Goal: Communication & Community: Share content

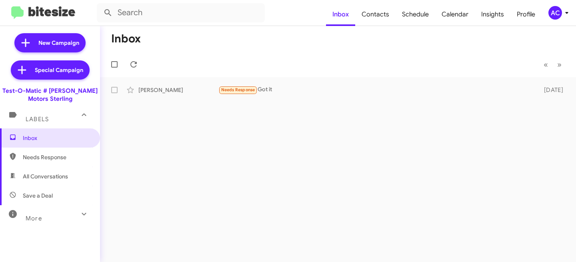
drag, startPoint x: 58, startPoint y: 215, endPoint x: 69, endPoint y: 162, distance: 54.3
click at [58, 215] on div "More" at bounding box center [41, 215] width 71 height 15
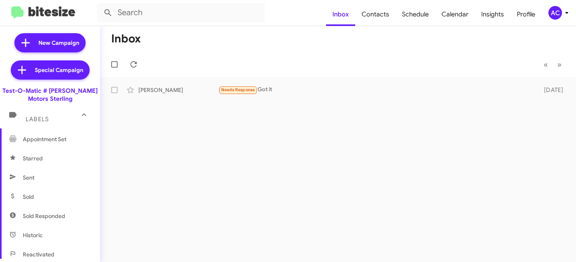
scroll to position [211, 0]
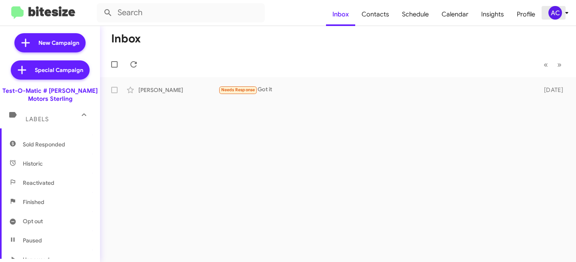
click at [555, 9] on div "AC" at bounding box center [556, 13] width 14 height 14
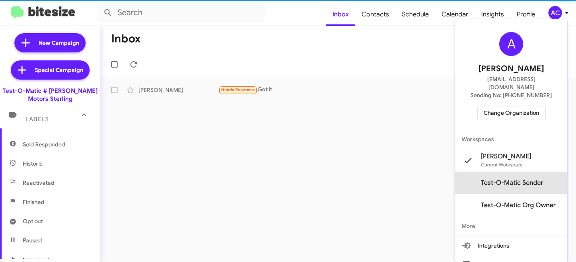
click at [519, 179] on span "Test-O-Matic Sender" at bounding box center [512, 183] width 62 height 8
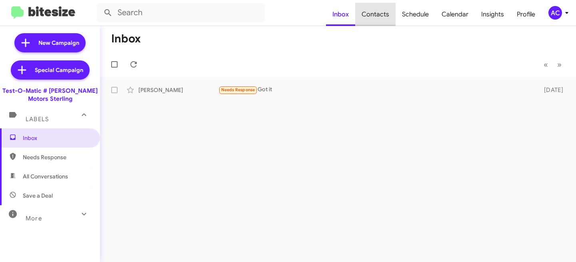
click at [387, 18] on span "Contacts" at bounding box center [375, 14] width 40 height 23
type input "in:groups"
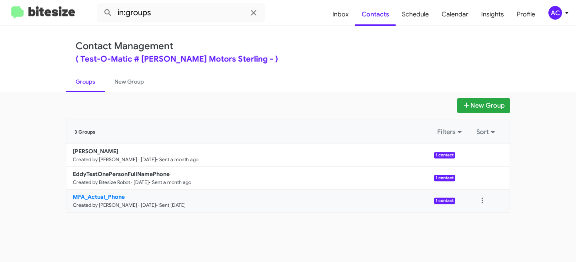
click at [108, 198] on b "MFA_Actual_Phone" at bounding box center [99, 196] width 52 height 7
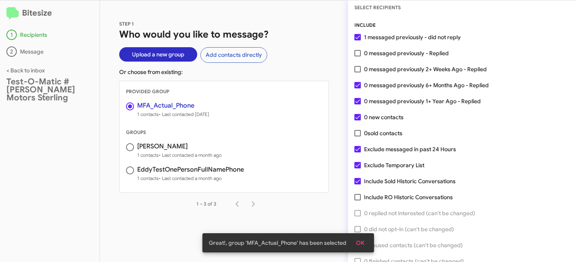
scroll to position [41, 0]
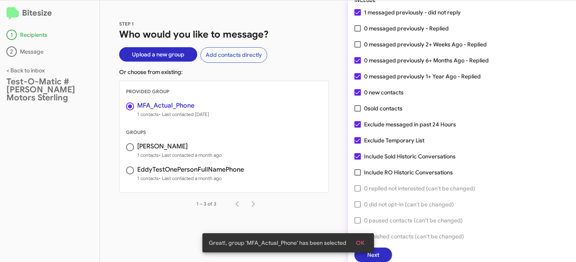
click at [361, 157] on label "Include Sold Historic Conversations" at bounding box center [405, 157] width 101 height 10
click at [358, 160] on input "Include Sold Historic Conversations" at bounding box center [357, 160] width 0 height 0
checkbox input "false"
click at [360, 140] on span at bounding box center [358, 140] width 6 height 6
click at [358, 144] on input "Exclude Temporary List" at bounding box center [357, 144] width 0 height 0
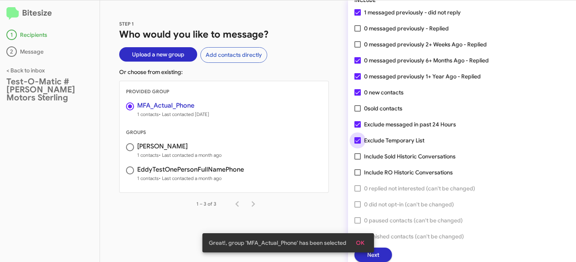
checkbox input "false"
click at [358, 125] on span at bounding box center [358, 124] width 6 height 6
click at [358, 128] on input "Exclude messaged in past 24 Hours" at bounding box center [357, 128] width 0 height 0
checkbox input "false"
click at [358, 138] on span at bounding box center [358, 140] width 6 height 6
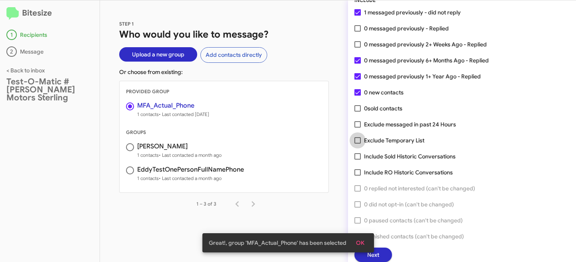
click at [358, 144] on input "Exclude Temporary List" at bounding box center [357, 144] width 0 height 0
checkbox input "true"
click at [359, 124] on span at bounding box center [358, 124] width 6 height 6
click at [358, 128] on input "Exclude messaged in past 24 Hours" at bounding box center [357, 128] width 0 height 0
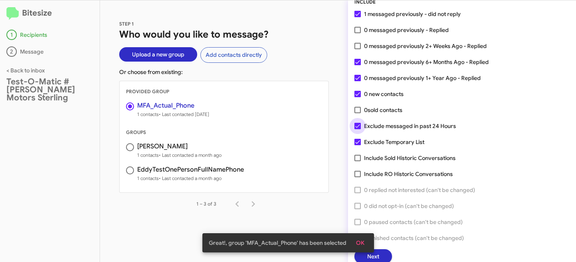
click at [362, 126] on label "Exclude messaged in past 24 Hours" at bounding box center [406, 126] width 102 height 10
click at [358, 129] on input "Exclude messaged in past 24 Hours" at bounding box center [357, 129] width 0 height 0
checkbox input "false"
click at [359, 239] on span "OK" at bounding box center [360, 243] width 8 height 14
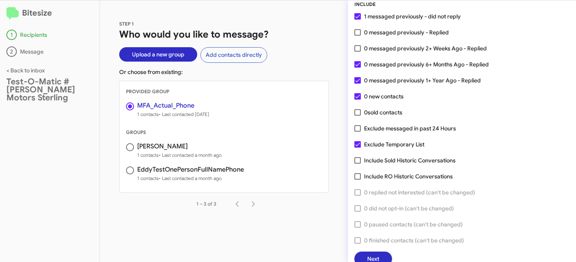
scroll to position [41, 0]
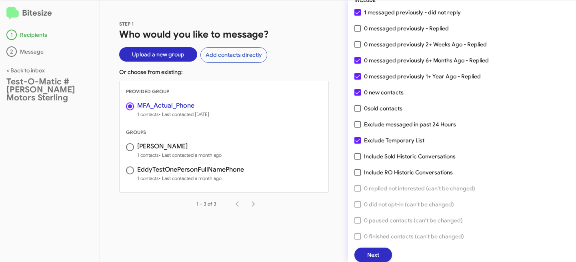
click at [379, 255] on button "Next" at bounding box center [374, 255] width 38 height 14
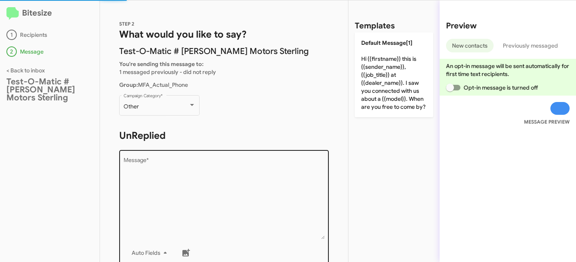
click at [232, 195] on textarea "Message *" at bounding box center [224, 199] width 201 height 82
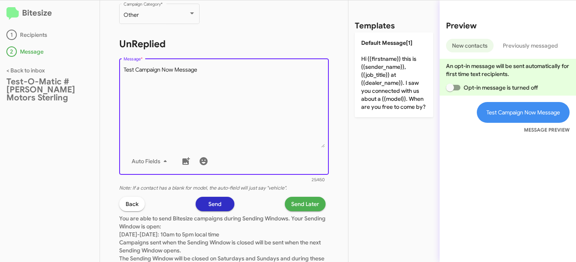
scroll to position [153, 0]
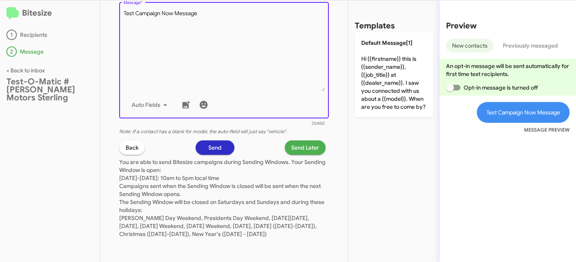
type textarea "Test Campaign Now Message"
click at [219, 143] on button "Send" at bounding box center [215, 147] width 39 height 14
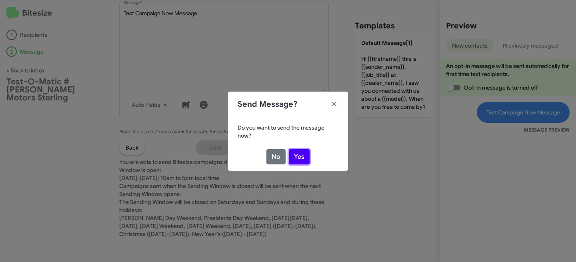
click at [303, 154] on button "Yes" at bounding box center [299, 156] width 21 height 15
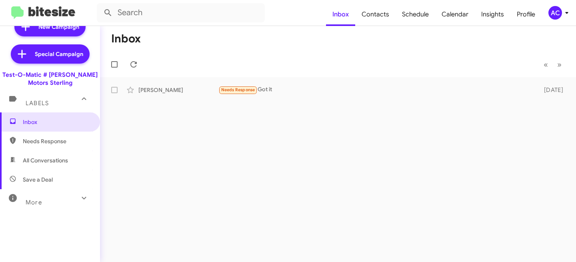
scroll to position [33, 0]
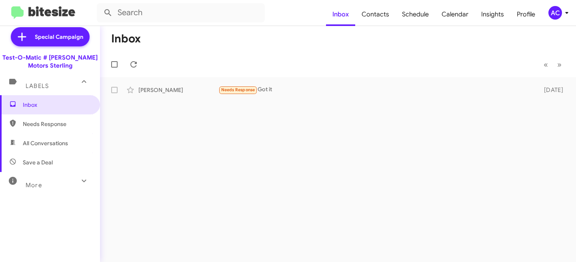
click at [57, 182] on div "More" at bounding box center [41, 181] width 71 height 15
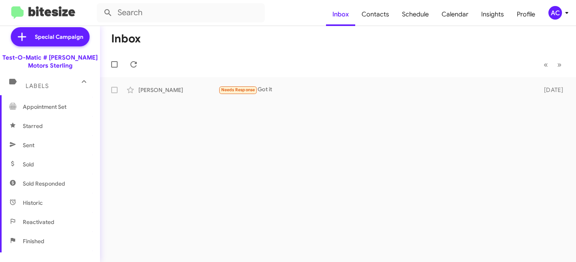
scroll to position [149, 0]
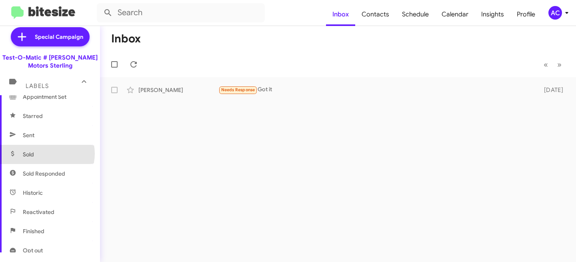
click at [47, 154] on span "Sold" at bounding box center [50, 154] width 100 height 19
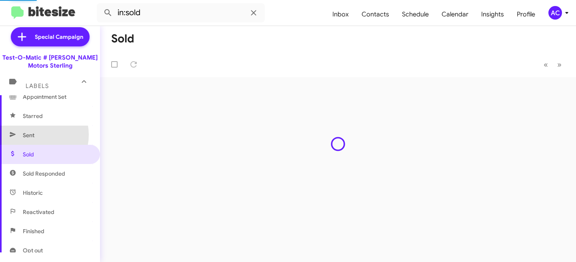
click at [33, 135] on span "Sent" at bounding box center [29, 135] width 12 height 8
type input "in:sent"
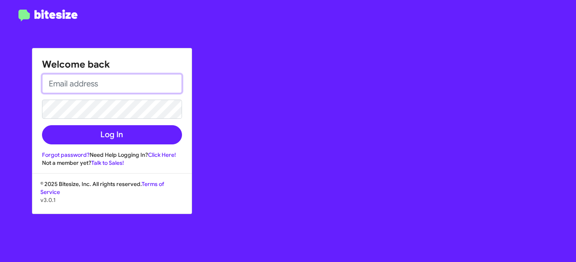
click at [98, 81] on input "email" at bounding box center [112, 83] width 140 height 19
type input "s"
type input "[EMAIL_ADDRESS][DOMAIN_NAME]"
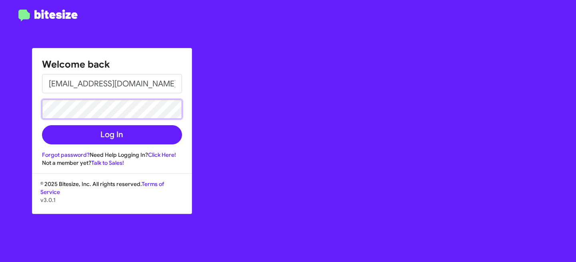
click at [42, 125] on button "Log In" at bounding box center [112, 134] width 140 height 19
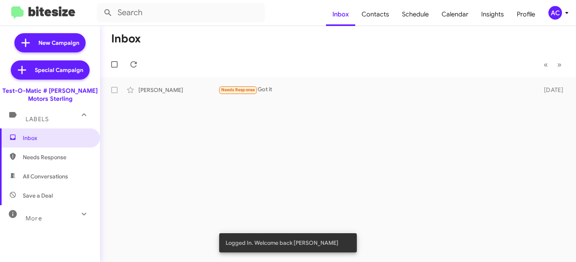
drag, startPoint x: 70, startPoint y: 212, endPoint x: 55, endPoint y: 150, distance: 63.4
click at [79, 209] on icon at bounding box center [84, 214] width 10 height 10
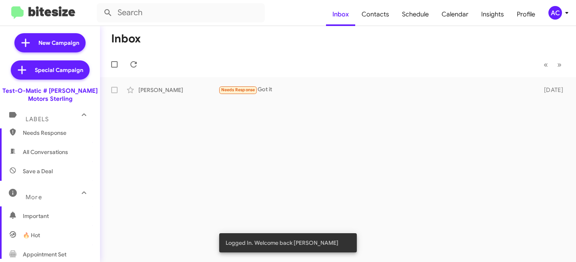
scroll to position [140, 0]
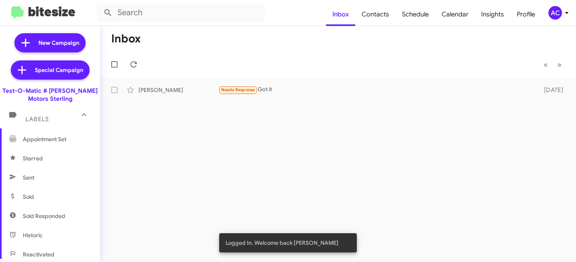
click at [36, 179] on span "Sent" at bounding box center [50, 177] width 100 height 19
type input "in:sent"
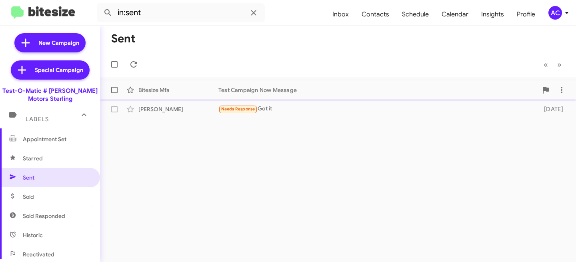
click at [294, 94] on div "Bitesize Mfa Test Campaign Now Message a few seconds ago" at bounding box center [337, 90] width 463 height 16
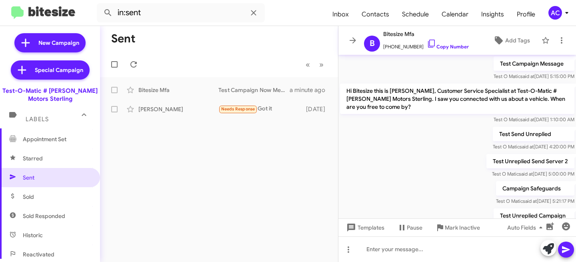
scroll to position [261, 0]
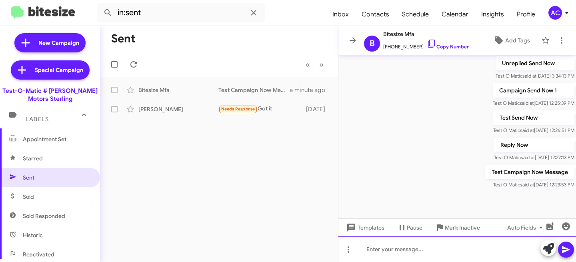
click at [399, 255] on div at bounding box center [458, 249] width 238 height 26
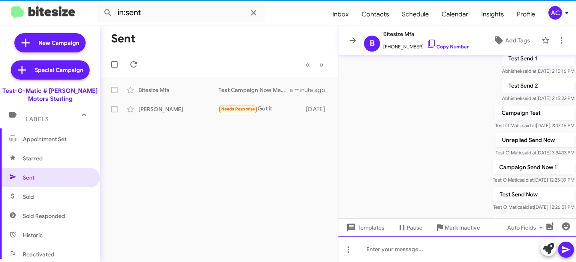
scroll to position [290, 0]
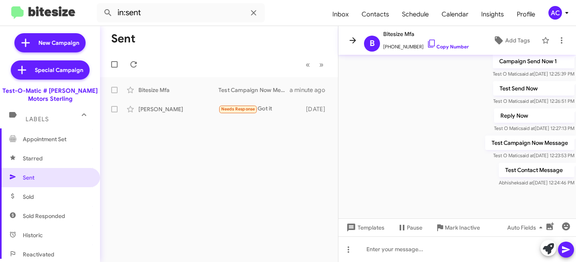
click at [355, 43] on icon at bounding box center [353, 41] width 10 height 10
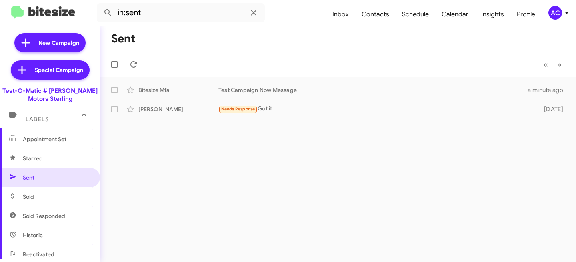
click at [553, 10] on div "AC" at bounding box center [556, 13] width 14 height 14
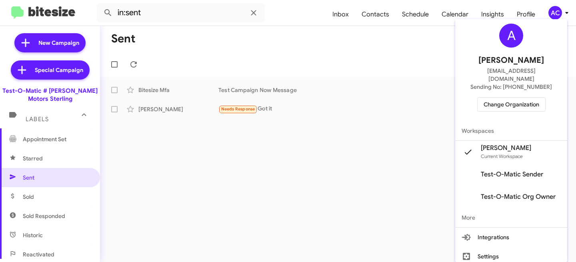
scroll to position [27, 0]
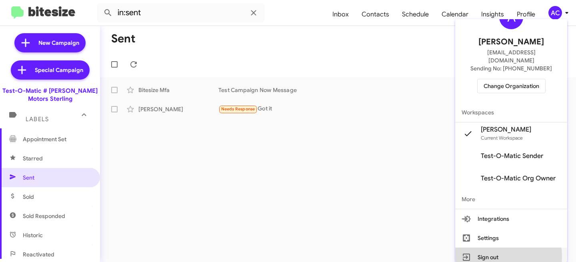
click at [495, 249] on button "Sign out" at bounding box center [511, 257] width 112 height 19
